Goal: Transaction & Acquisition: Book appointment/travel/reservation

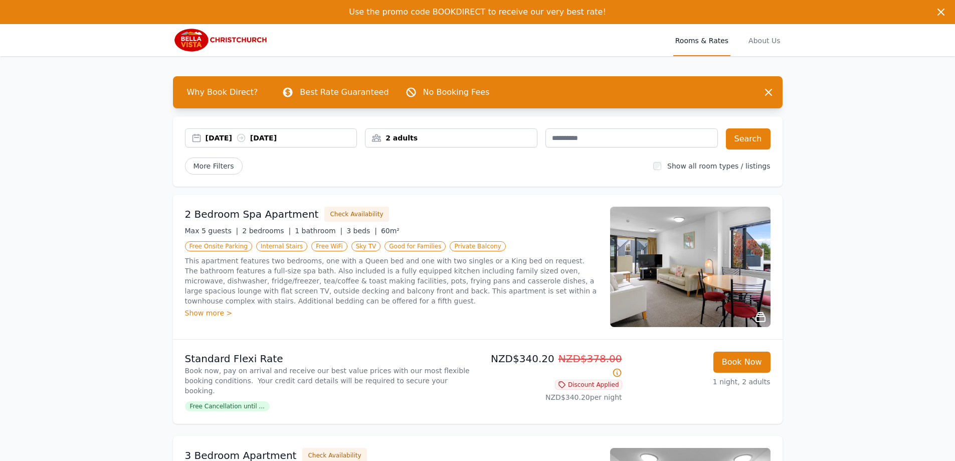
click at [235, 135] on div "[DATE] [DATE]" at bounding box center [281, 138] width 151 height 10
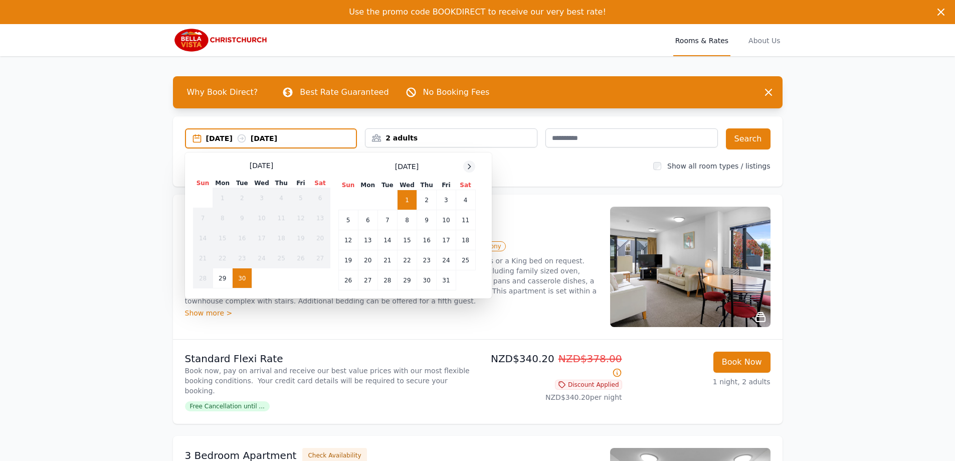
click at [473, 164] on icon at bounding box center [469, 166] width 8 height 8
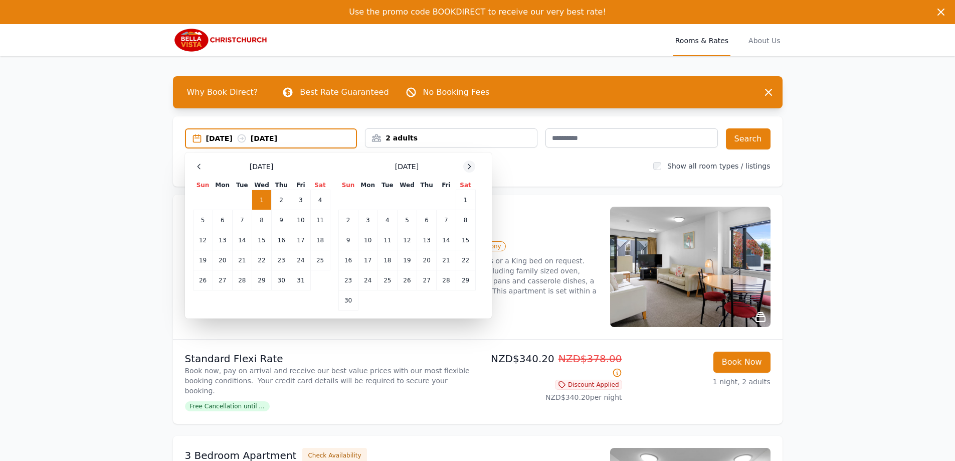
click at [473, 164] on icon at bounding box center [469, 166] width 8 height 8
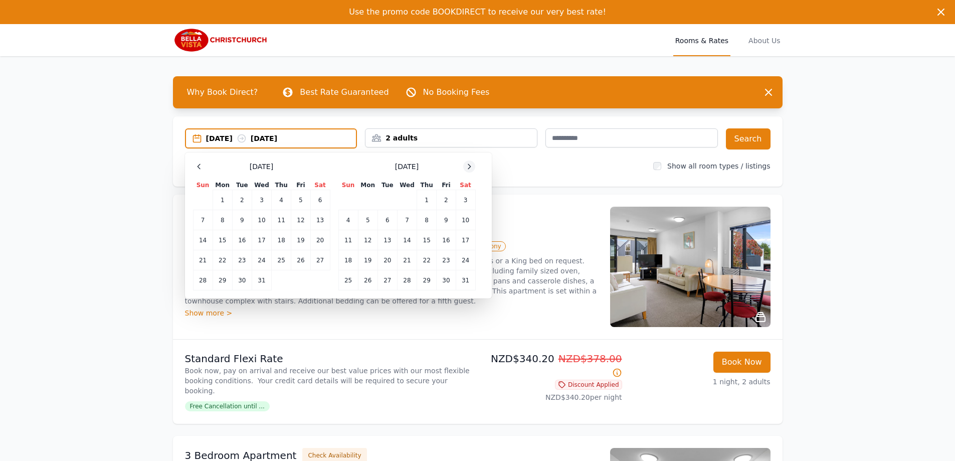
click at [473, 164] on icon at bounding box center [469, 166] width 8 height 8
click at [472, 164] on icon at bounding box center [469, 166] width 8 height 8
click at [372, 279] on td "30" at bounding box center [368, 280] width 20 height 20
click at [473, 168] on icon at bounding box center [469, 166] width 8 height 8
click at [408, 199] on td "1" at bounding box center [407, 200] width 20 height 20
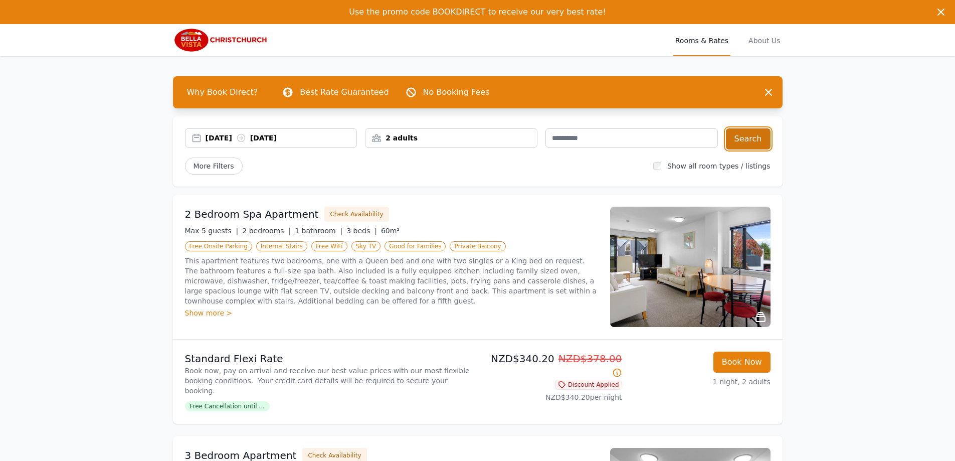
click at [744, 135] on button "Search" at bounding box center [748, 138] width 45 height 21
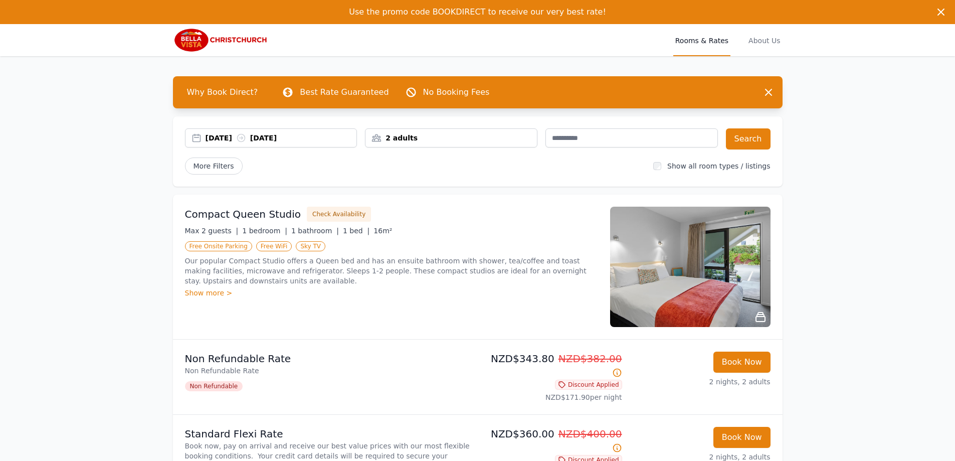
click at [390, 163] on div "More Filters" at bounding box center [415, 165] width 461 height 17
click at [214, 139] on div "[DATE] [DATE]" at bounding box center [281, 138] width 151 height 10
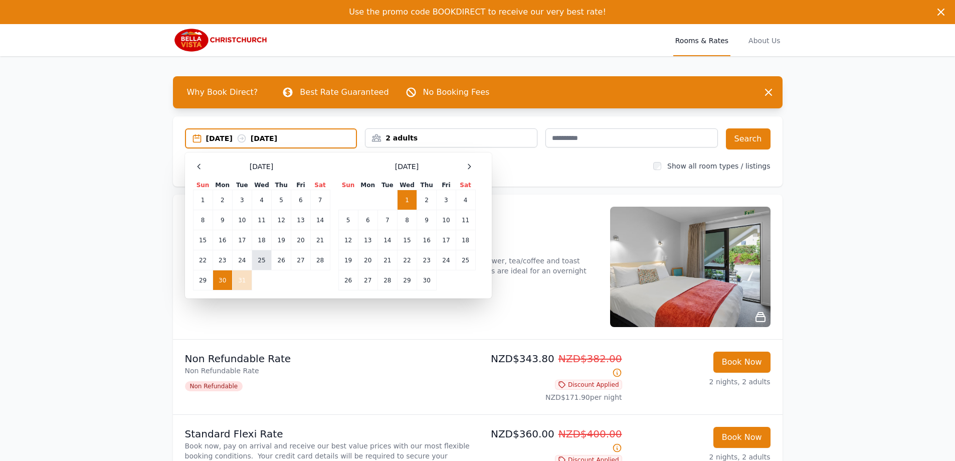
drag, startPoint x: 264, startPoint y: 258, endPoint x: 270, endPoint y: 260, distance: 6.2
click at [264, 259] on td "25" at bounding box center [262, 260] width 20 height 20
click at [305, 265] on td "27" at bounding box center [300, 260] width 19 height 20
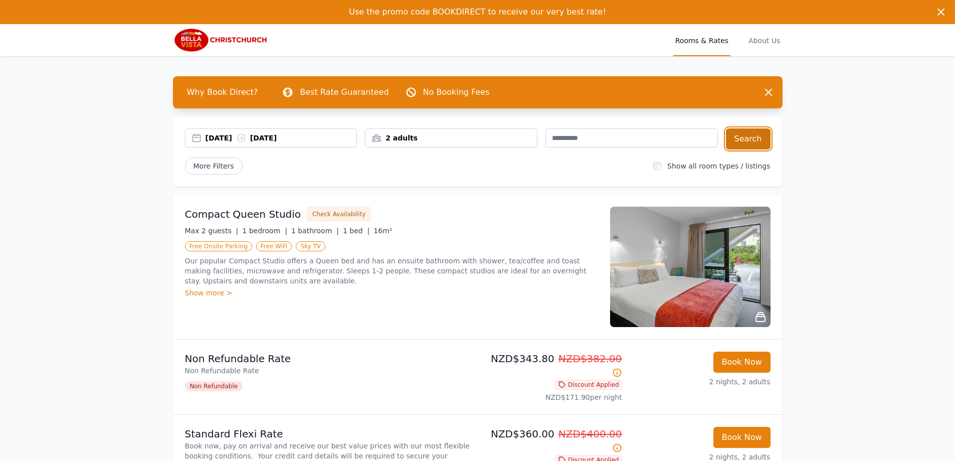
click at [745, 137] on button "Search" at bounding box center [748, 138] width 45 height 21
click at [396, 166] on div "More Filters" at bounding box center [415, 165] width 461 height 17
click at [228, 136] on div "[DATE] [DATE]" at bounding box center [281, 138] width 151 height 10
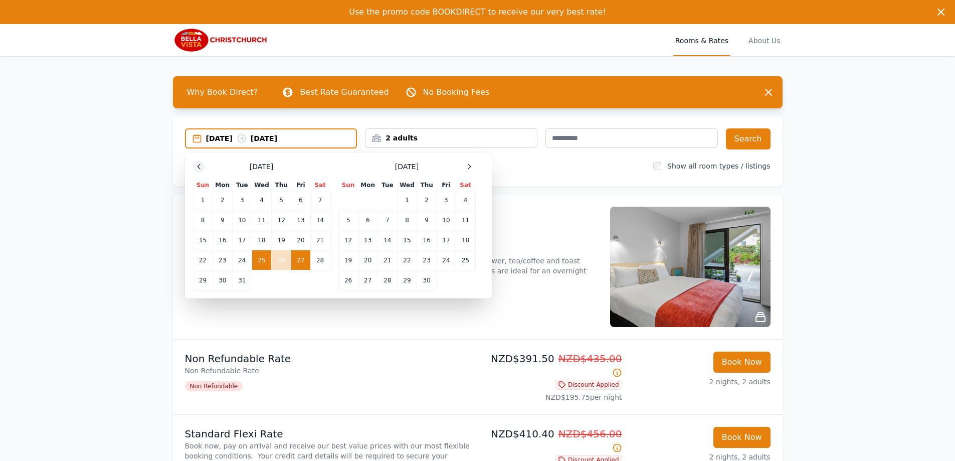
click at [193, 168] on div at bounding box center [199, 166] width 12 height 12
click at [260, 267] on td "25" at bounding box center [262, 260] width 20 height 20
click at [298, 262] on td "27" at bounding box center [300, 260] width 19 height 20
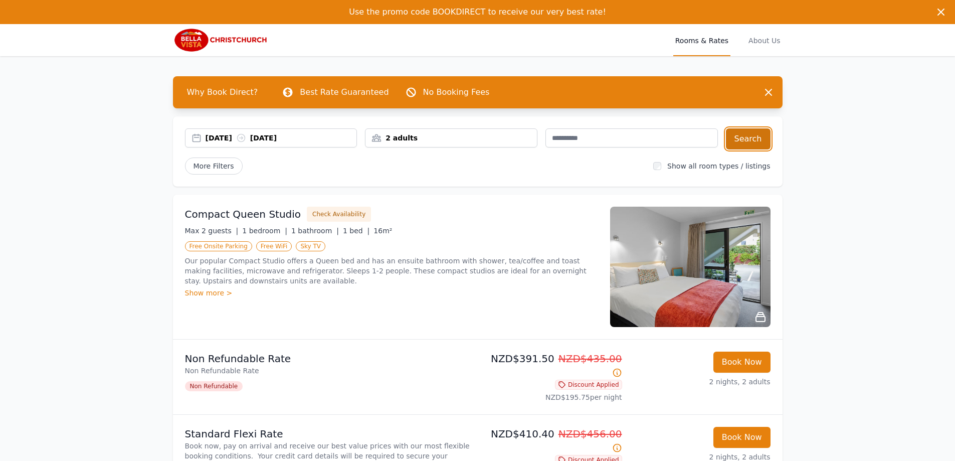
click at [763, 138] on button "Search" at bounding box center [748, 138] width 45 height 21
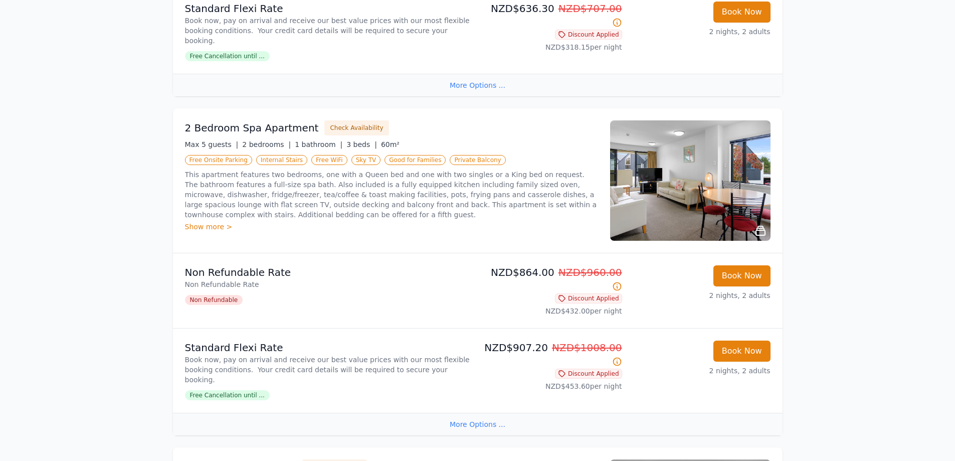
scroll to position [1053, 0]
